Goal: Share content: Share content

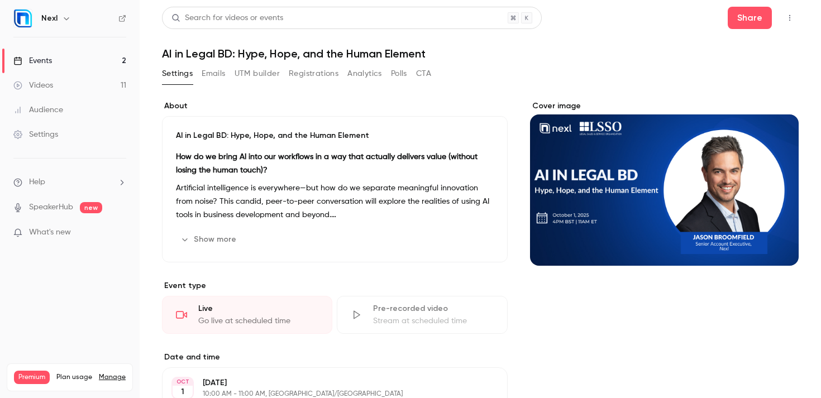
click at [54, 57] on link "Events 2" at bounding box center [70, 61] width 140 height 25
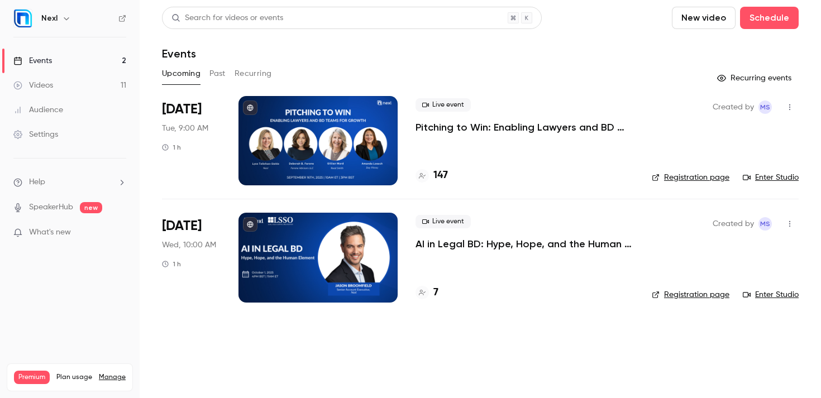
click at [222, 74] on button "Past" at bounding box center [217, 74] width 16 height 18
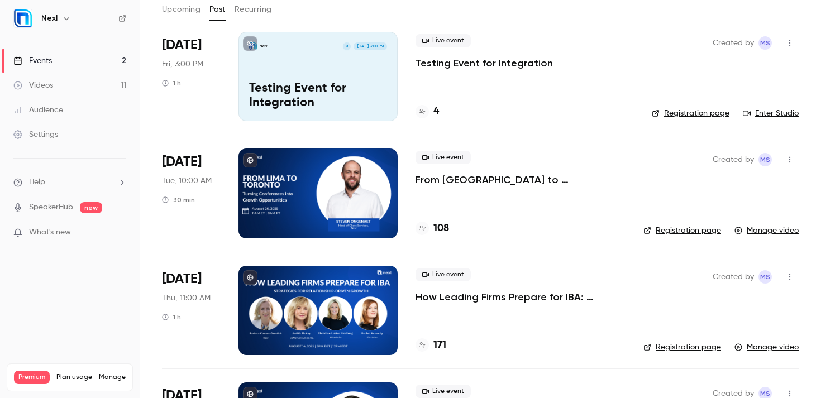
scroll to position [68, 0]
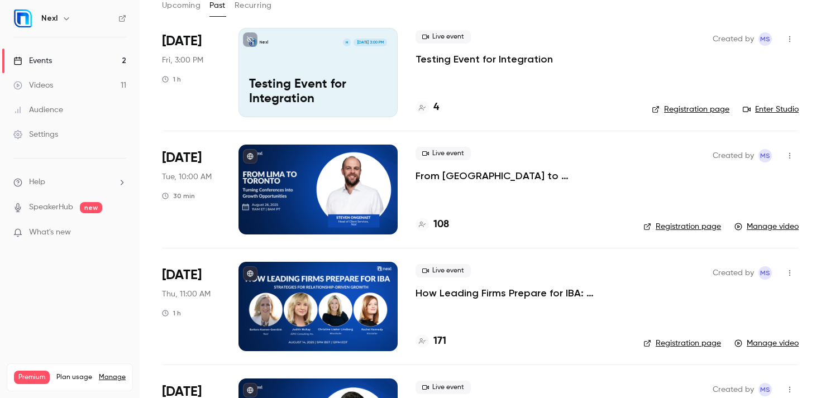
click at [467, 294] on p "How Leading Firms Prepare for IBA: Strategies for Relationship-Driven Growth" at bounding box center [520, 292] width 210 height 13
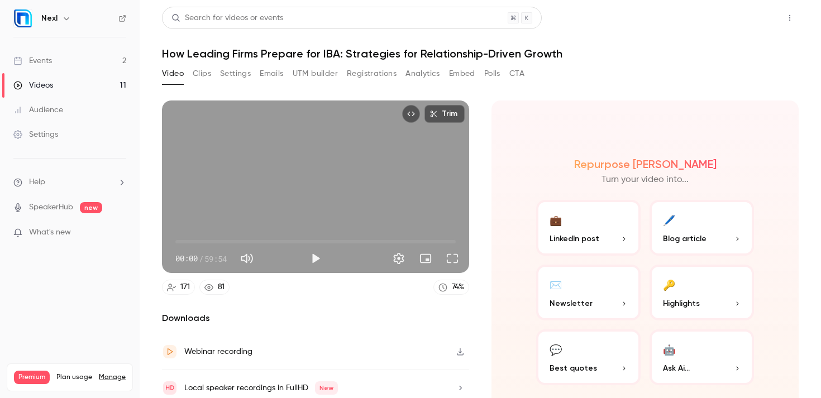
click at [759, 27] on button "Share" at bounding box center [749, 18] width 44 height 22
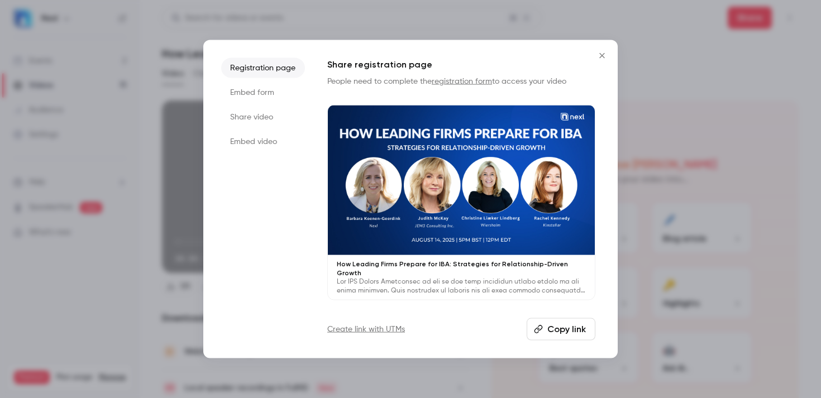
click at [558, 329] on button "Copy link" at bounding box center [560, 329] width 69 height 22
click at [600, 53] on button "Close" at bounding box center [602, 55] width 22 height 22
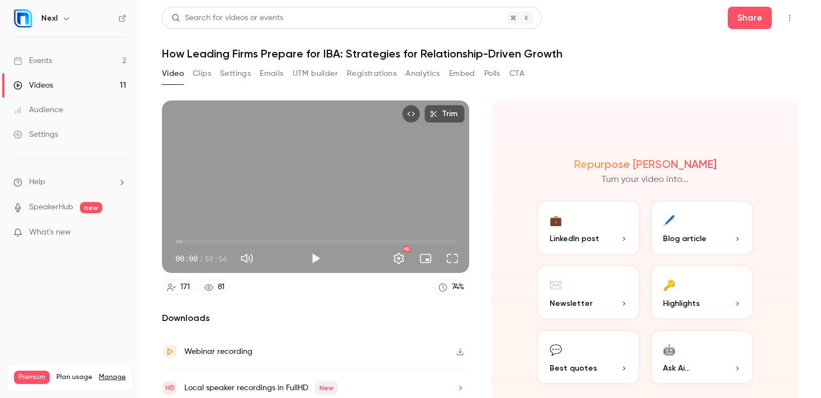
click at [79, 69] on link "Events 2" at bounding box center [70, 61] width 140 height 25
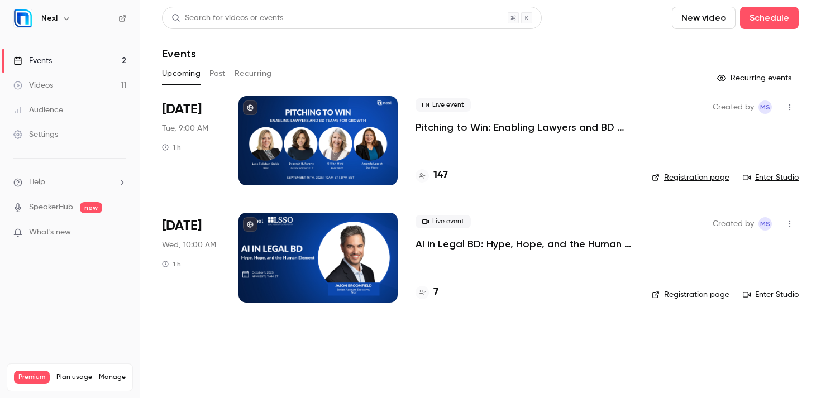
click at [224, 78] on button "Past" at bounding box center [217, 74] width 16 height 18
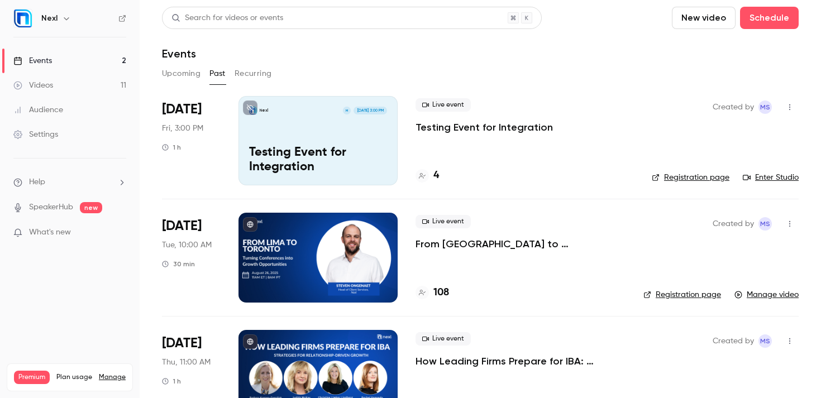
click at [448, 237] on div "Live event From [GEOGRAPHIC_DATA] to [GEOGRAPHIC_DATA]: Turning Conferences int…" at bounding box center [520, 233] width 210 height 36
click at [454, 249] on p "From [GEOGRAPHIC_DATA] to [GEOGRAPHIC_DATA]: Turning Conferences into Growth Op…" at bounding box center [520, 243] width 210 height 13
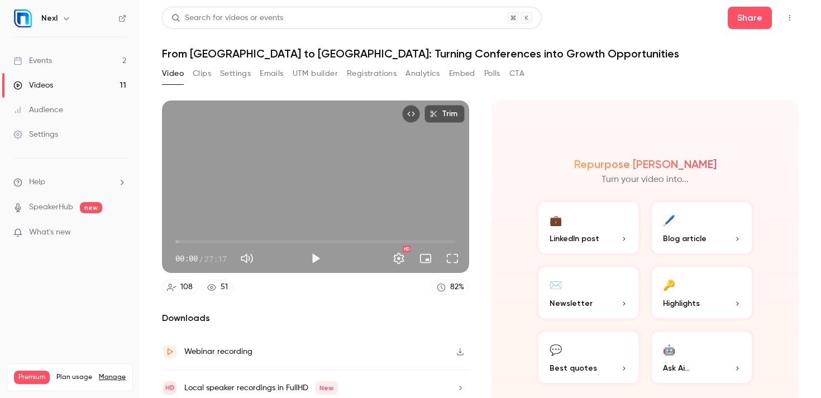
click at [384, 72] on button "Registrations" at bounding box center [372, 74] width 50 height 18
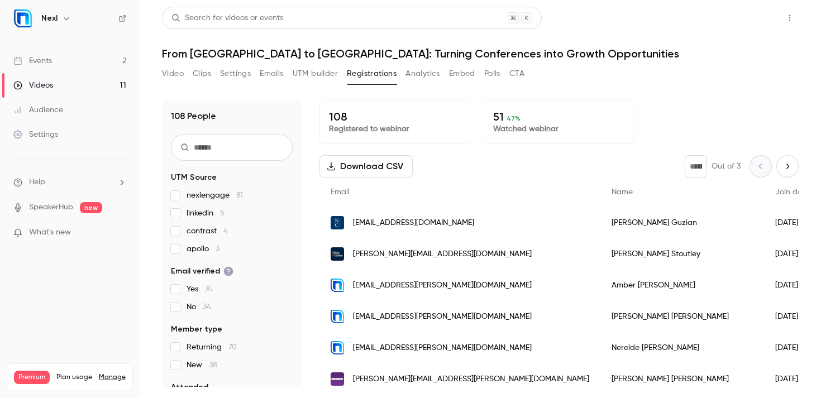
click at [740, 17] on button "Share" at bounding box center [749, 18] width 44 height 22
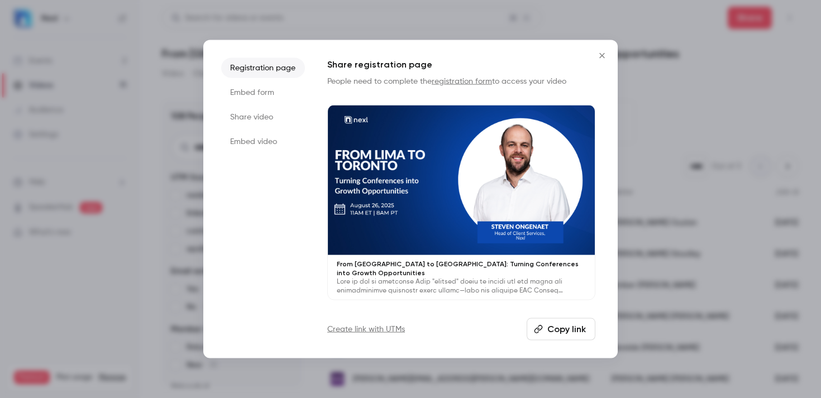
click at [582, 331] on button "Copy link" at bounding box center [560, 329] width 69 height 22
